Goal: Information Seeking & Learning: Learn about a topic

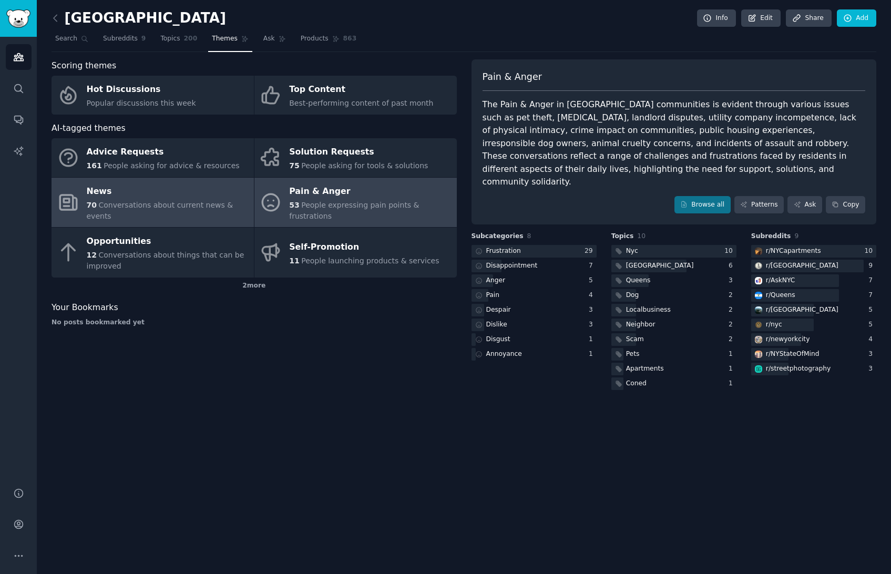
click at [137, 190] on div "News" at bounding box center [168, 191] width 162 height 17
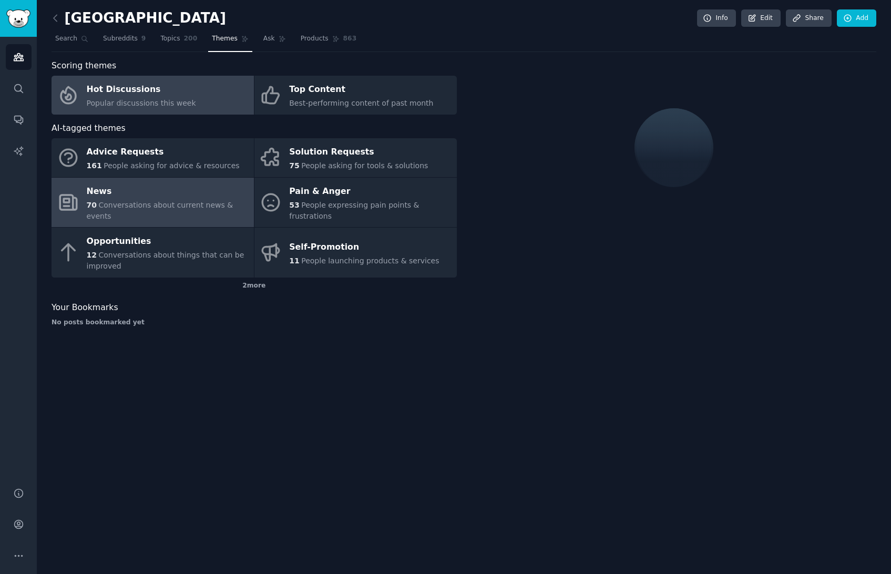
click at [151, 99] on span "Popular discussions this week" at bounding box center [141, 103] width 109 height 8
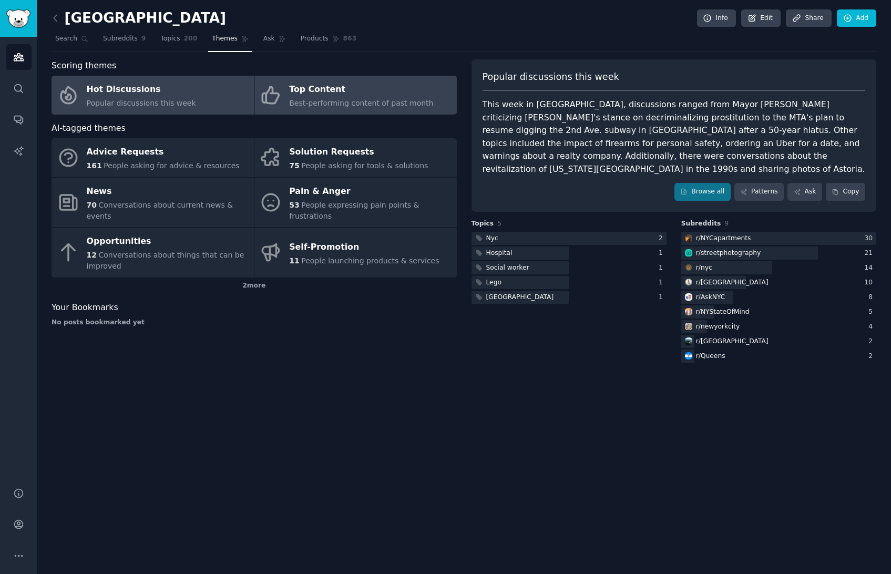
click at [275, 87] on icon at bounding box center [271, 95] width 22 height 22
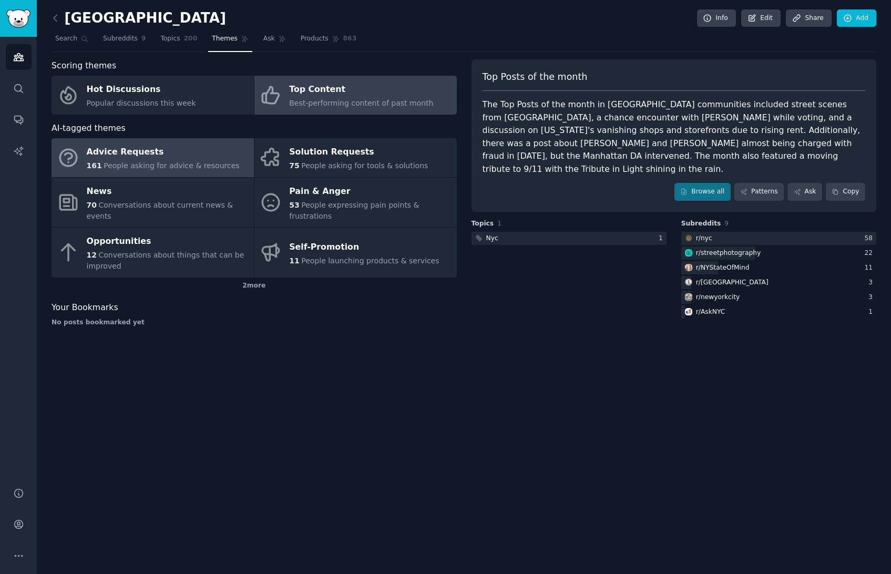
click at [180, 151] on div "Advice Requests" at bounding box center [163, 152] width 153 height 17
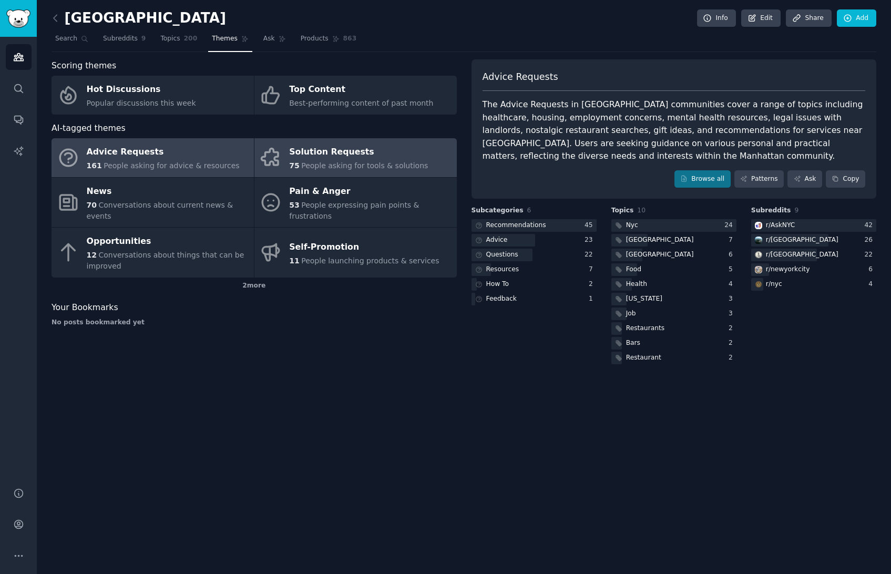
click at [357, 160] on div "75 People asking for tools & solutions" at bounding box center [358, 165] width 139 height 11
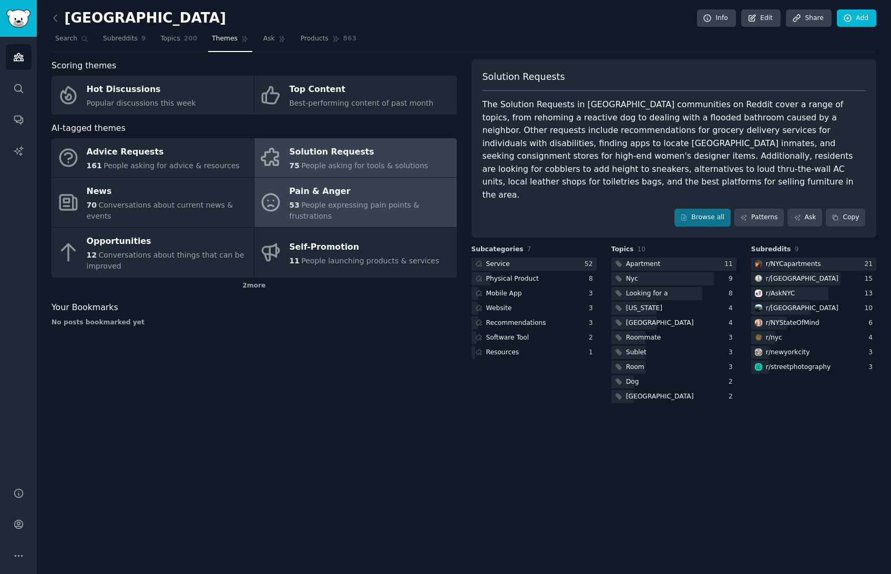
click at [265, 198] on icon at bounding box center [271, 202] width 22 height 22
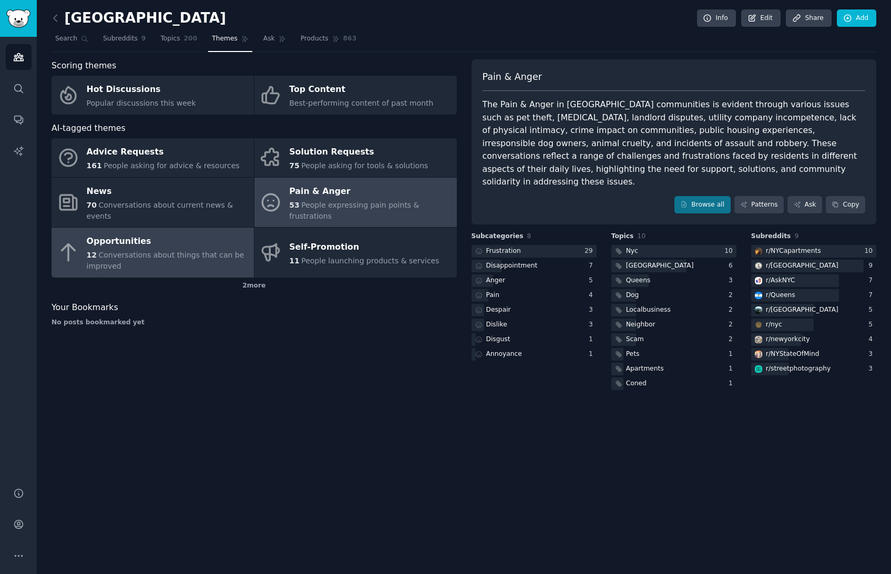
click at [171, 237] on div "Opportunities" at bounding box center [168, 241] width 162 height 17
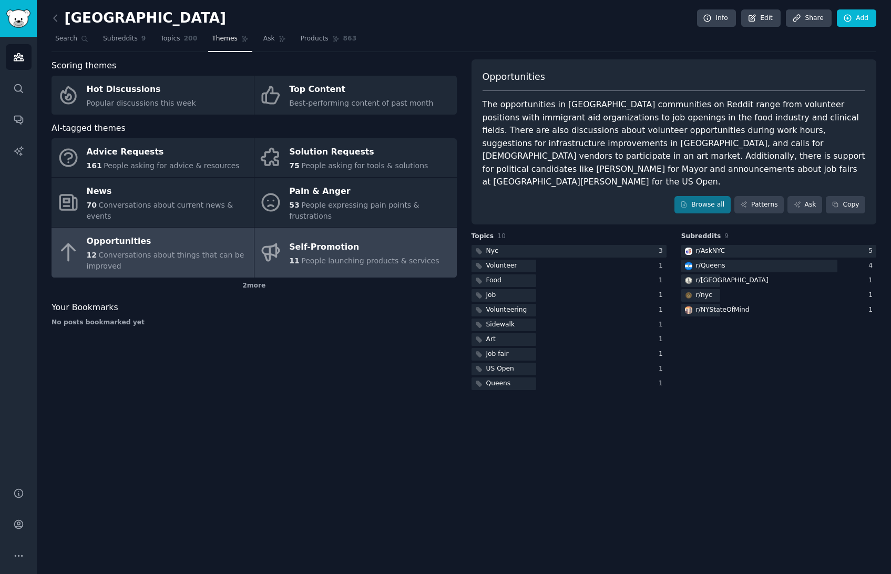
click at [377, 255] on div "11 People launching products & services" at bounding box center [364, 260] width 150 height 11
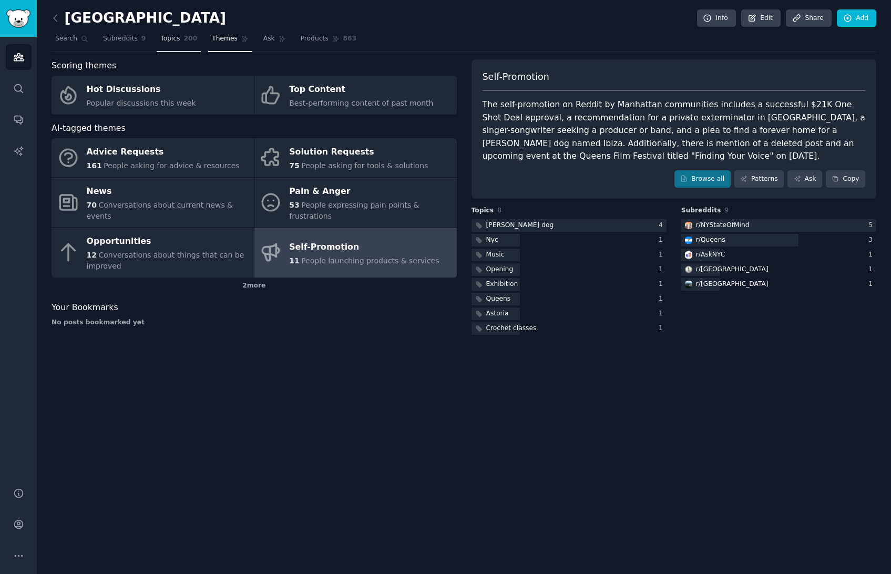
click at [188, 30] on link "Topics 200" at bounding box center [179, 41] width 44 height 22
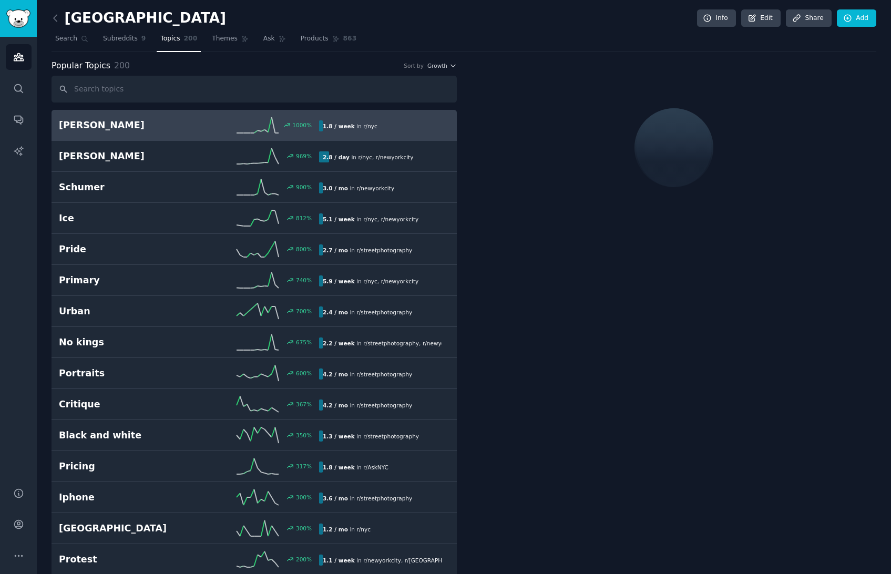
click at [186, 42] on span "200" at bounding box center [191, 38] width 14 height 9
click at [102, 127] on h2 "[PERSON_NAME]" at bounding box center [124, 125] width 130 height 13
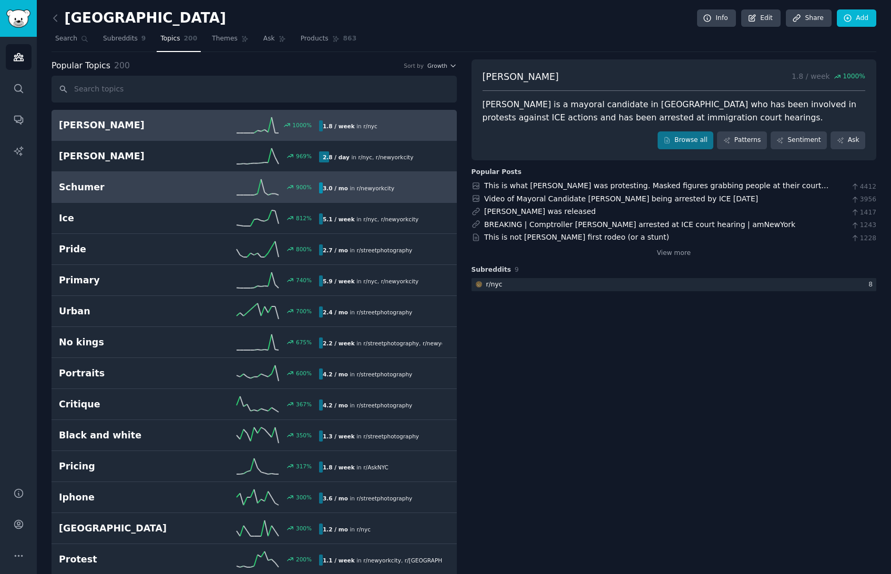
click at [86, 182] on h2 "Schumer" at bounding box center [124, 187] width 130 height 13
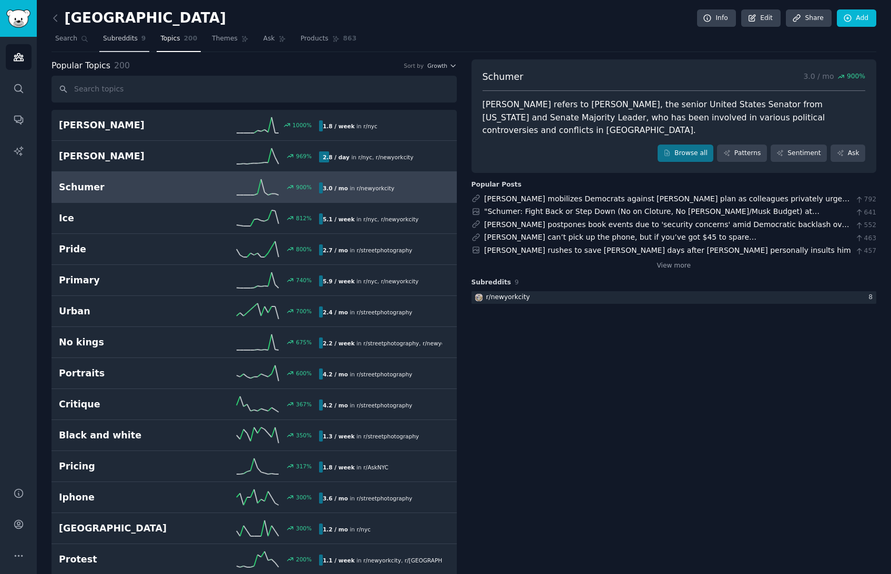
click at [125, 41] on span "Subreddits" at bounding box center [120, 38] width 35 height 9
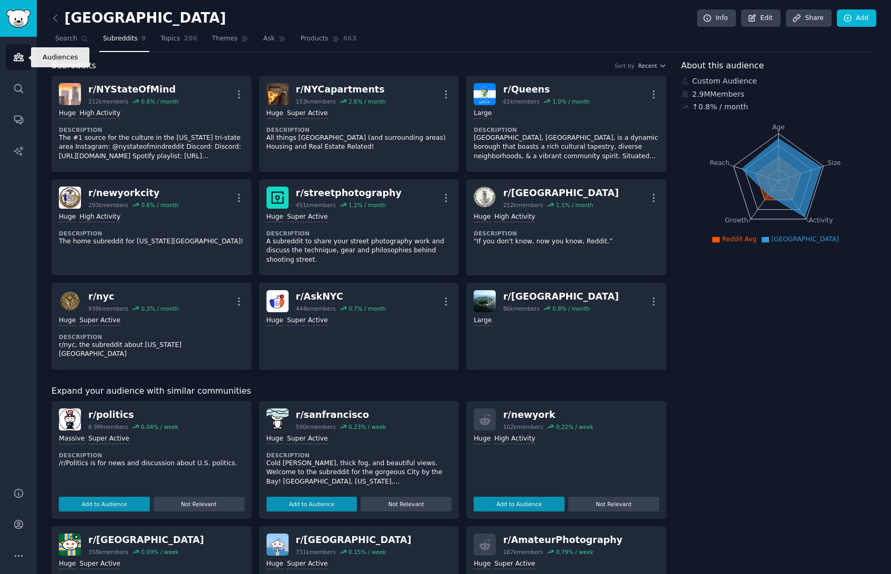
click at [23, 58] on icon "Sidebar" at bounding box center [18, 57] width 11 height 11
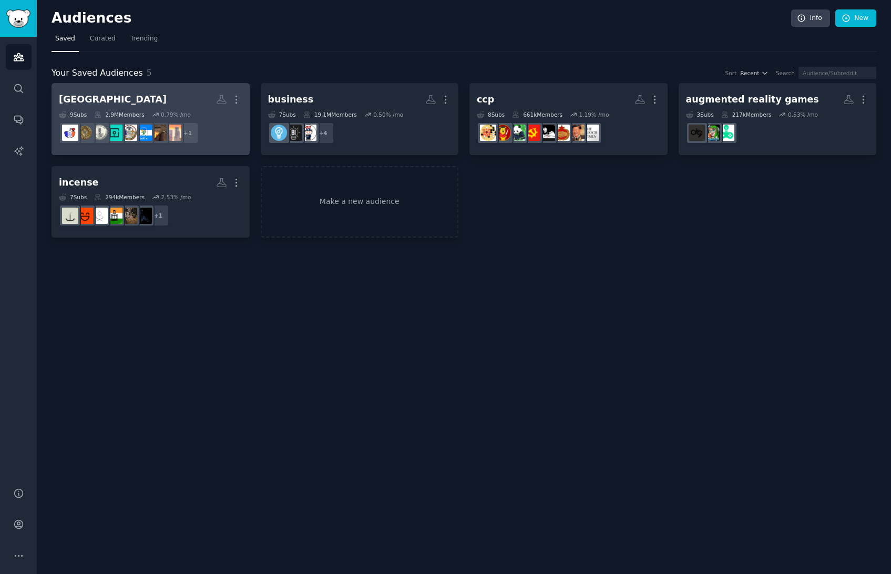
click at [86, 95] on div "[GEOGRAPHIC_DATA]" at bounding box center [113, 99] width 108 height 13
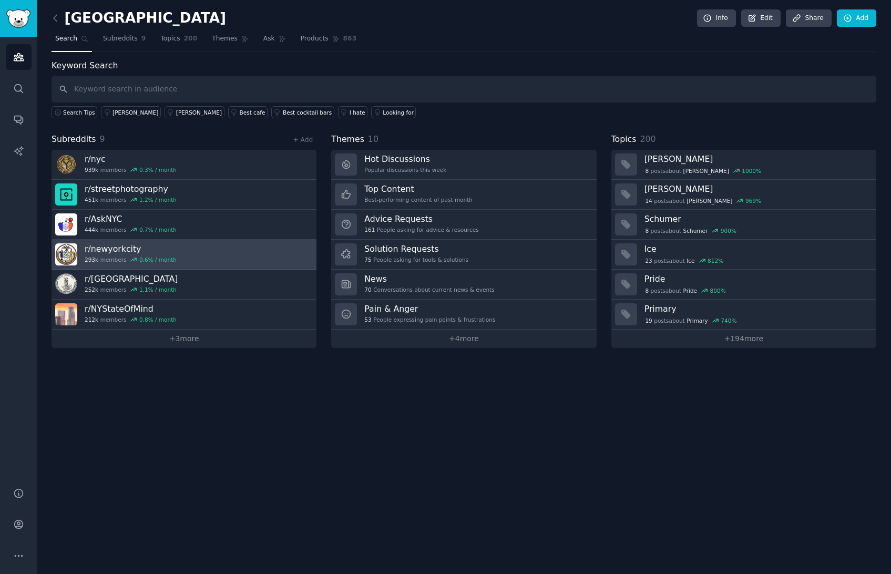
click at [162, 252] on h3 "r/ newyorkcity" at bounding box center [131, 248] width 92 height 11
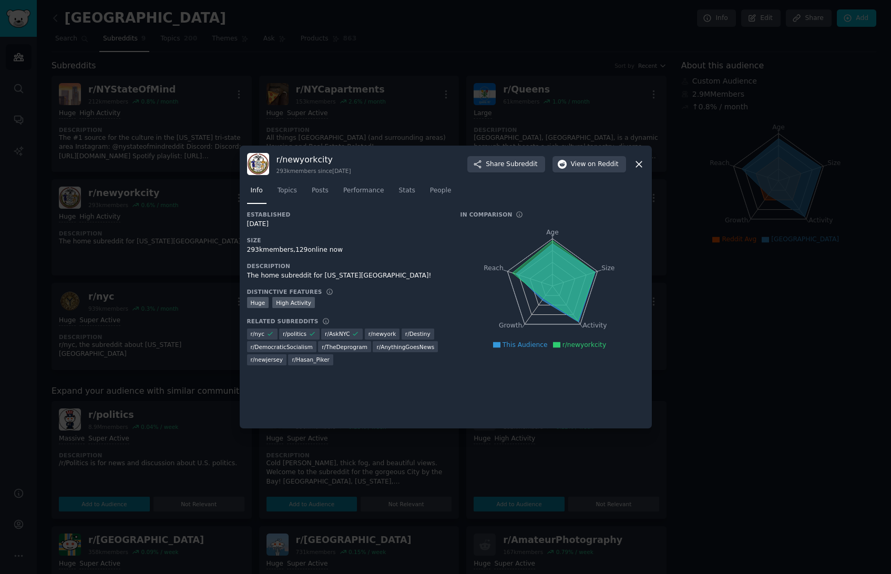
click at [170, 227] on div at bounding box center [445, 287] width 891 height 574
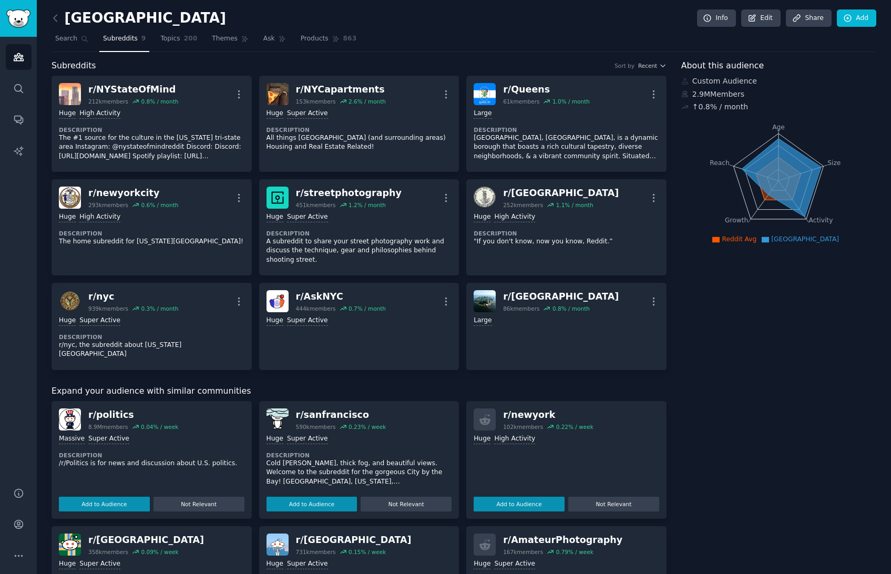
click at [170, 227] on div "Huge High Activity Description The home subreddit for [US_STATE][GEOGRAPHIC_DAT…" at bounding box center [152, 229] width 186 height 41
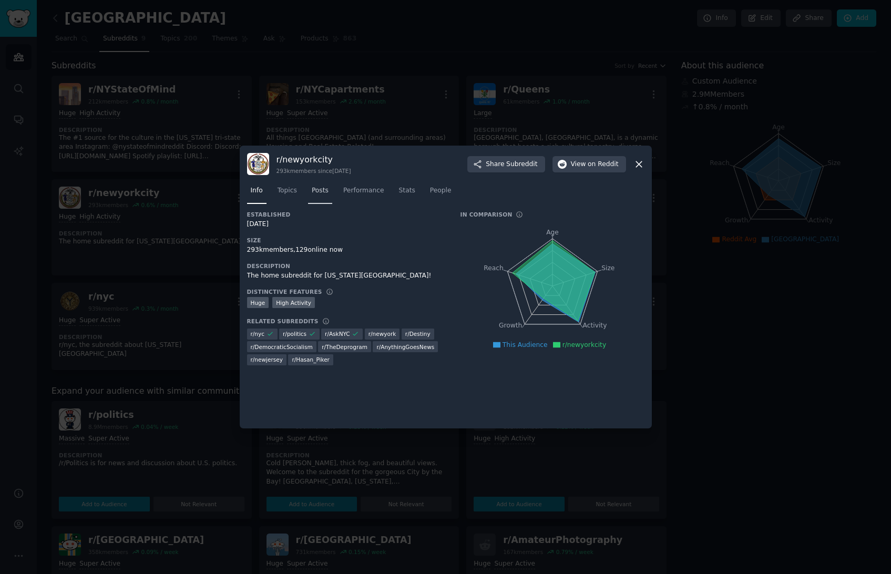
click at [322, 192] on span "Posts" at bounding box center [320, 190] width 17 height 9
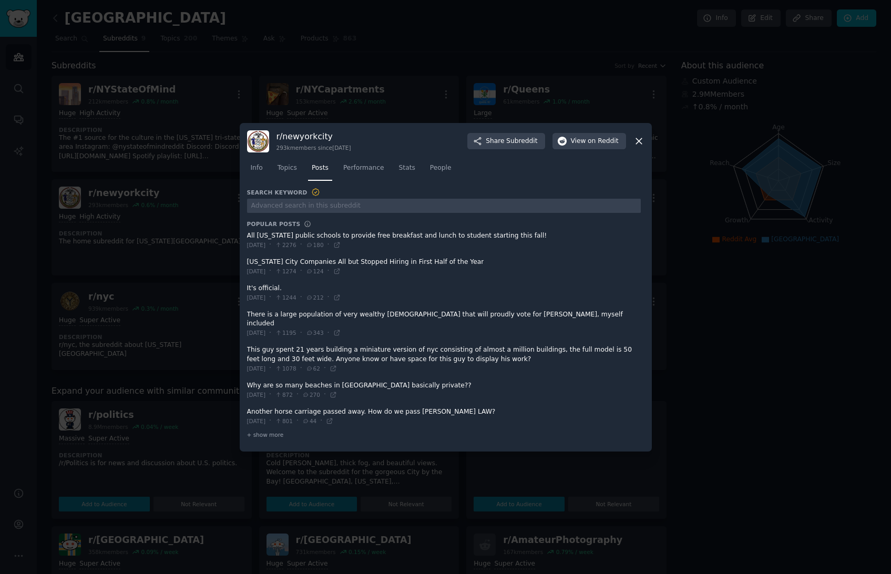
drag, startPoint x: 376, startPoint y: 265, endPoint x: 367, endPoint y: 266, distance: 8.5
click at [367, 266] on span at bounding box center [444, 267] width 394 height 26
drag, startPoint x: 246, startPoint y: 263, endPoint x: 464, endPoint y: 267, distance: 218.1
click at [464, 268] on div "r/ newyorkcity 293k members since [DATE] Share Subreddit View on Reddit Info To…" at bounding box center [446, 287] width 412 height 328
drag, startPoint x: 465, startPoint y: 267, endPoint x: 343, endPoint y: 270, distance: 121.4
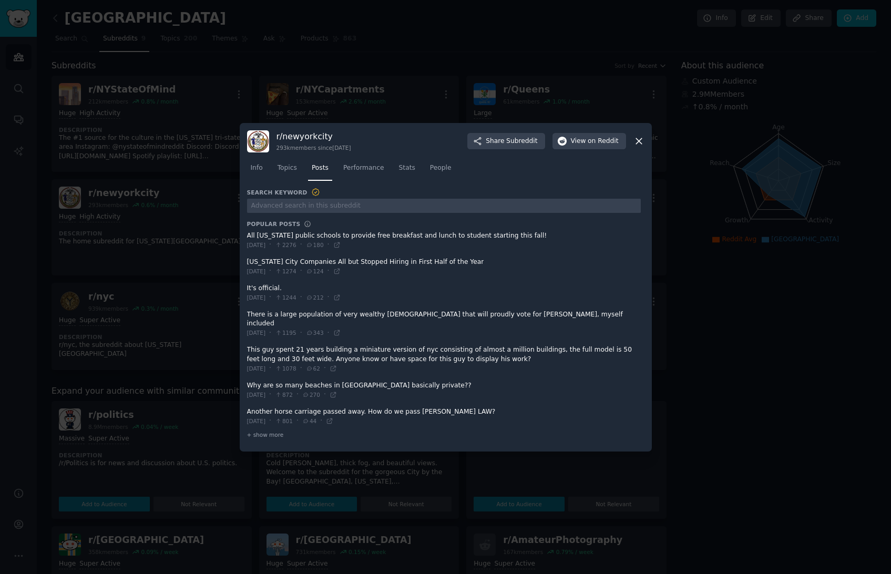
click at [343, 270] on span at bounding box center [444, 267] width 394 height 26
click at [343, 269] on span at bounding box center [444, 267] width 394 height 26
click at [266, 275] on span "[DATE]" at bounding box center [256, 271] width 19 height 7
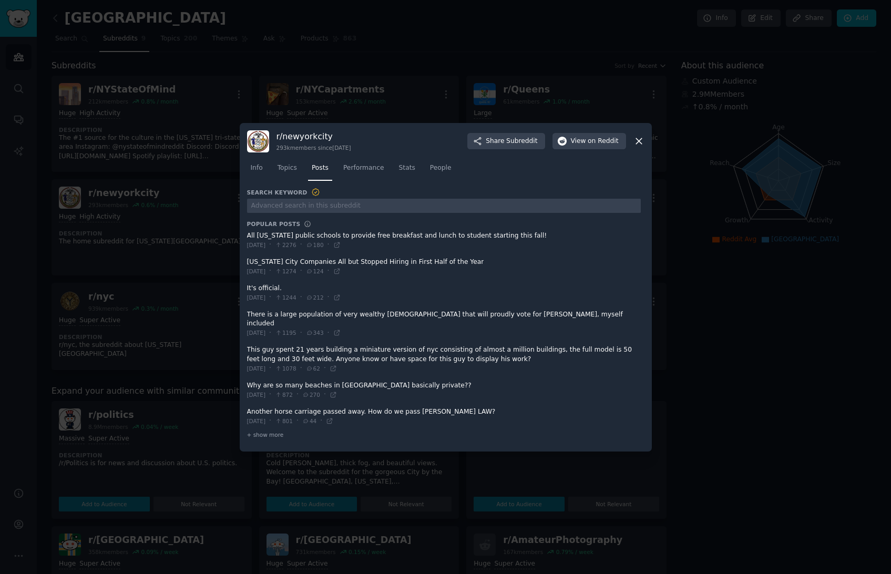
click at [266, 275] on span "[DATE]" at bounding box center [256, 271] width 19 height 7
click at [301, 267] on span at bounding box center [444, 267] width 394 height 26
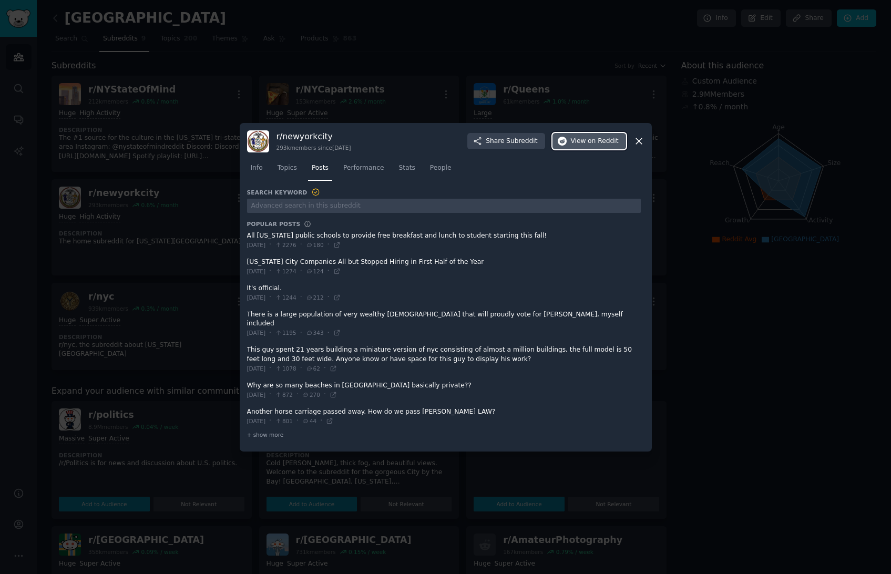
click at [579, 146] on span "View on Reddit" at bounding box center [595, 141] width 48 height 9
